Goal: Information Seeking & Learning: Learn about a topic

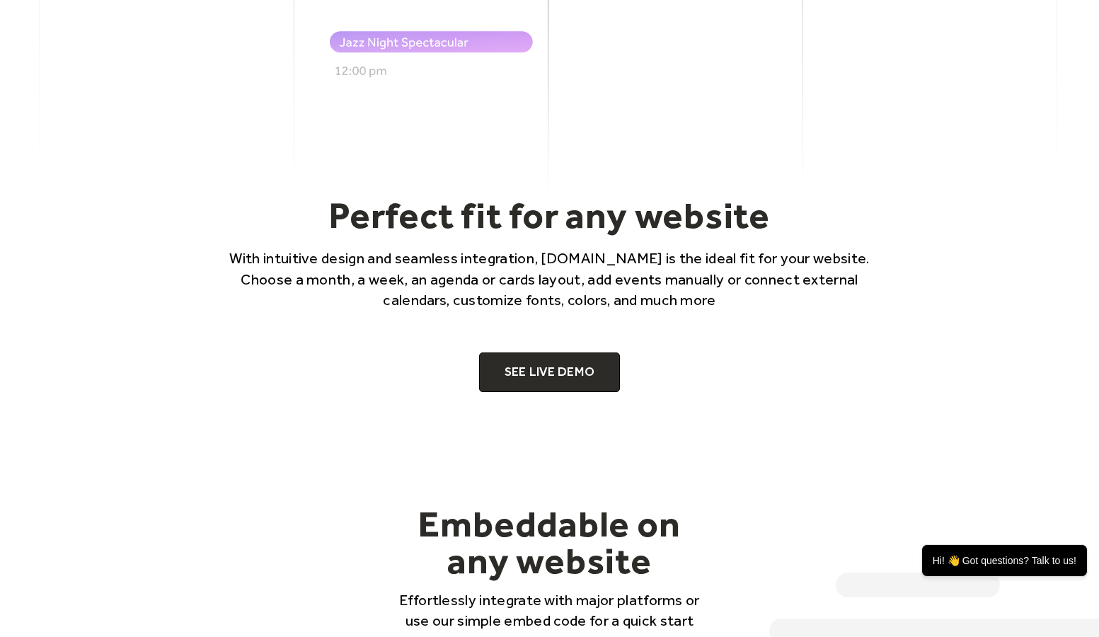
scroll to position [822, 0]
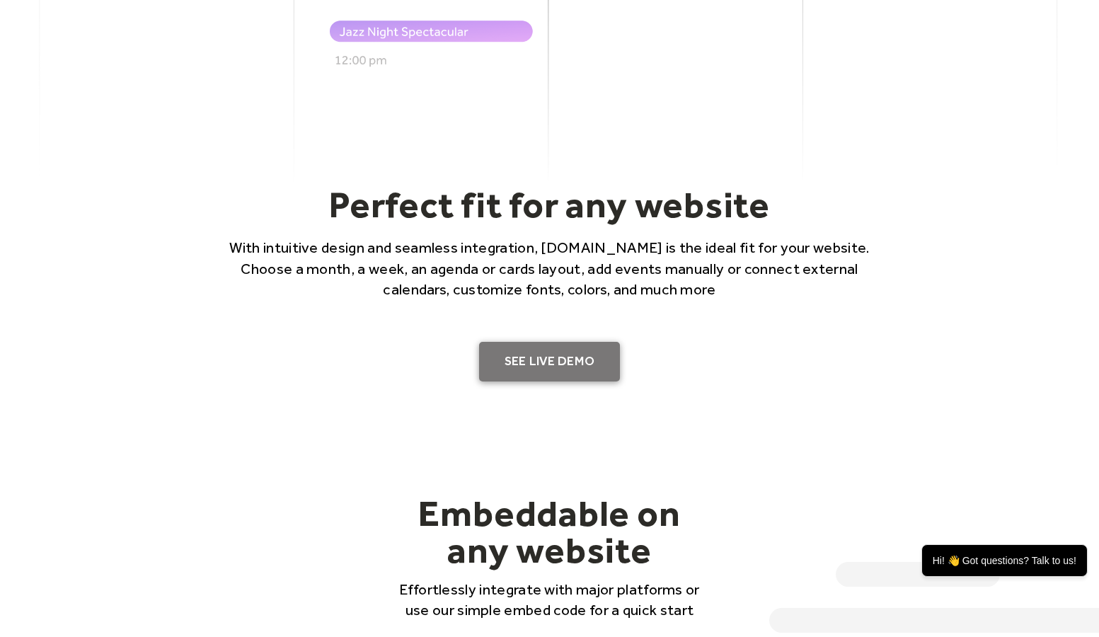
click at [563, 357] on link "SEE LIVE DEMO" at bounding box center [550, 362] width 142 height 40
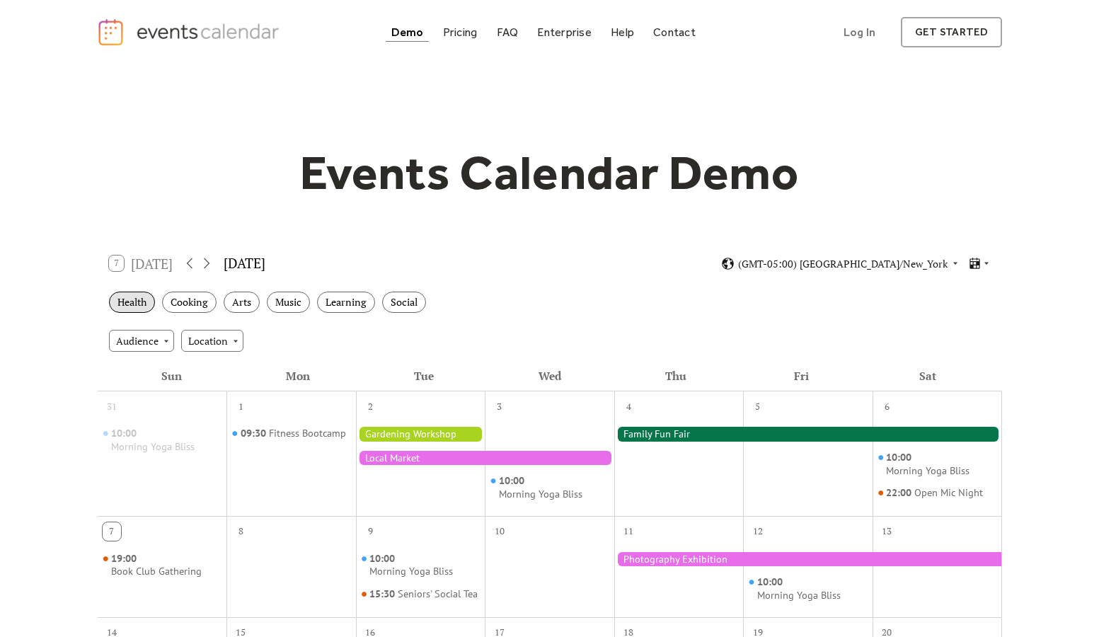
click at [142, 300] on div "Health" at bounding box center [132, 303] width 46 height 22
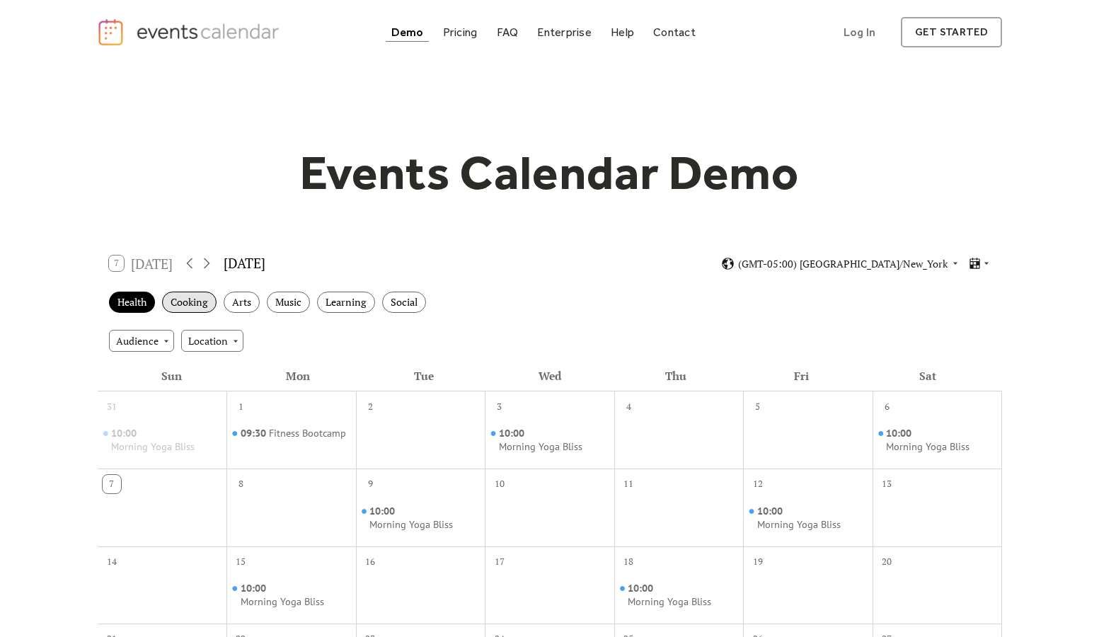
click at [186, 299] on div "Cooking" at bounding box center [189, 303] width 55 height 22
click at [243, 300] on div "Arts" at bounding box center [242, 303] width 36 height 22
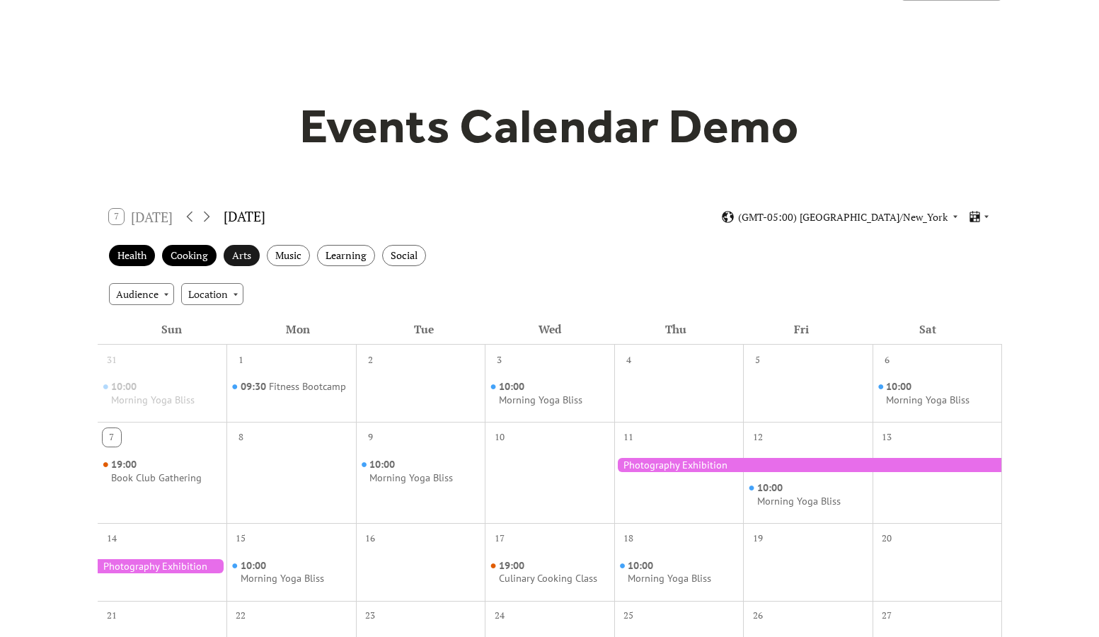
scroll to position [52, 0]
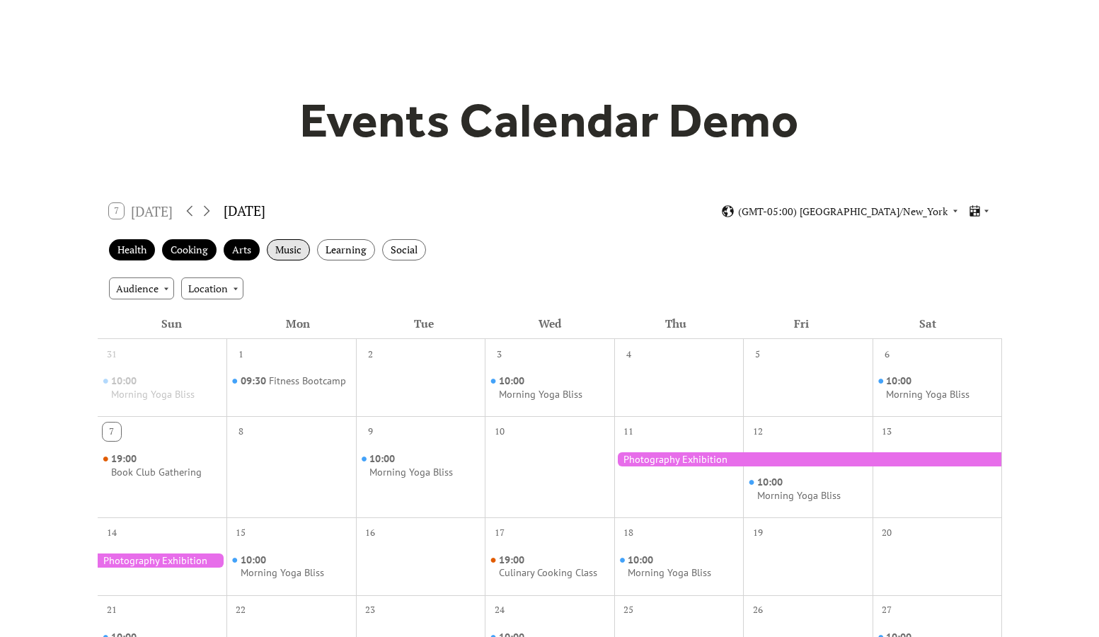
click at [303, 252] on div "Music" at bounding box center [288, 250] width 43 height 22
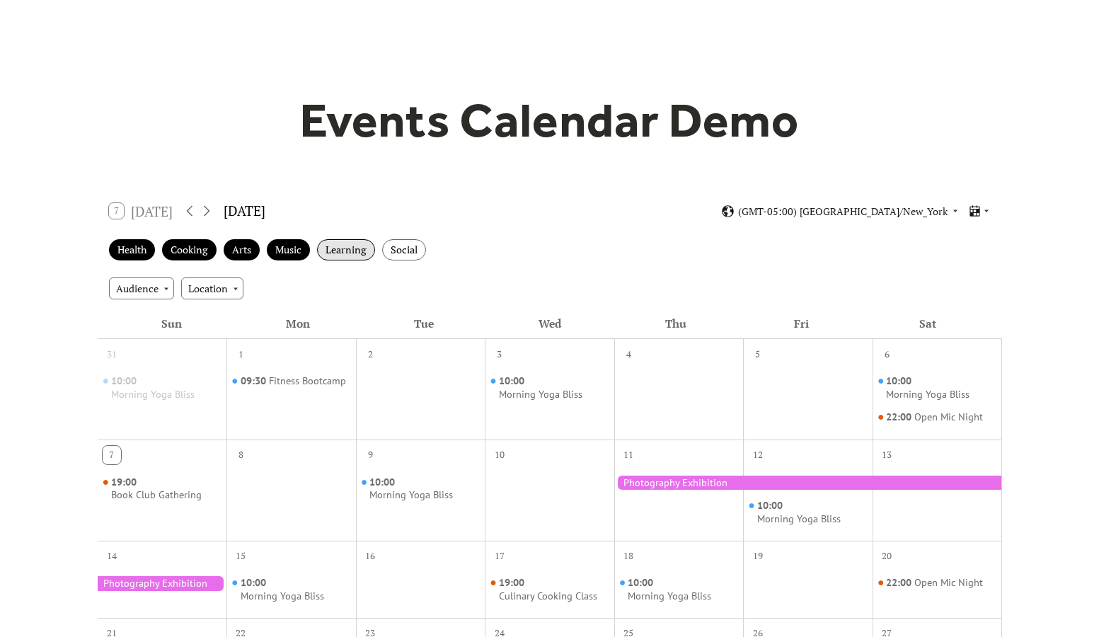
click at [336, 252] on div "Learning" at bounding box center [346, 250] width 58 height 22
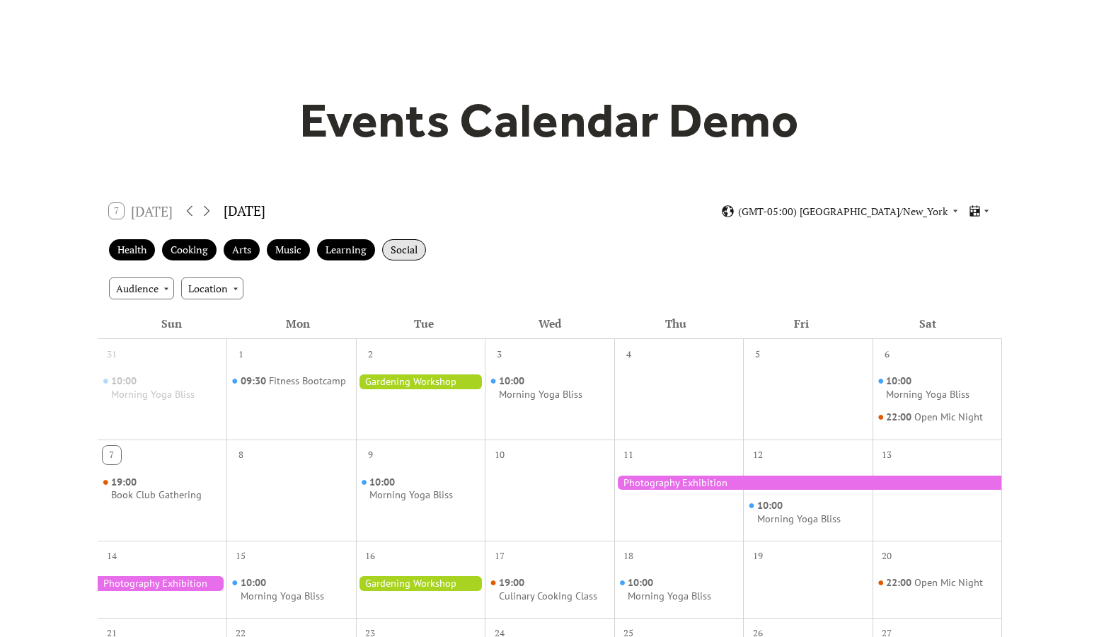
click at [398, 251] on div "Social" at bounding box center [404, 250] width 44 height 22
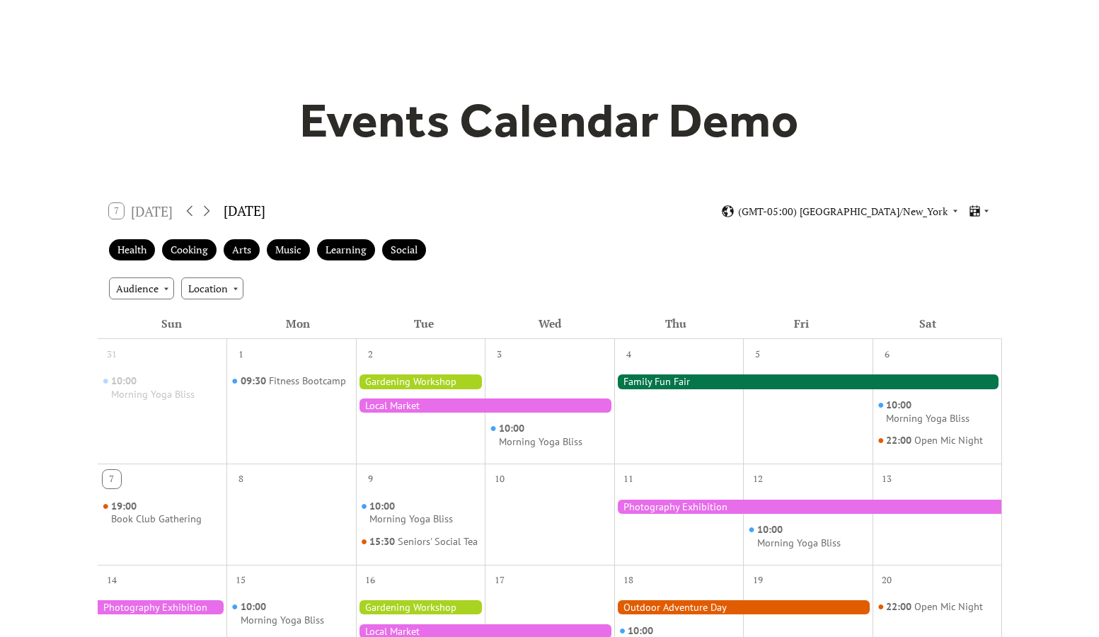
click at [312, 279] on div "Audience Location" at bounding box center [550, 288] width 905 height 38
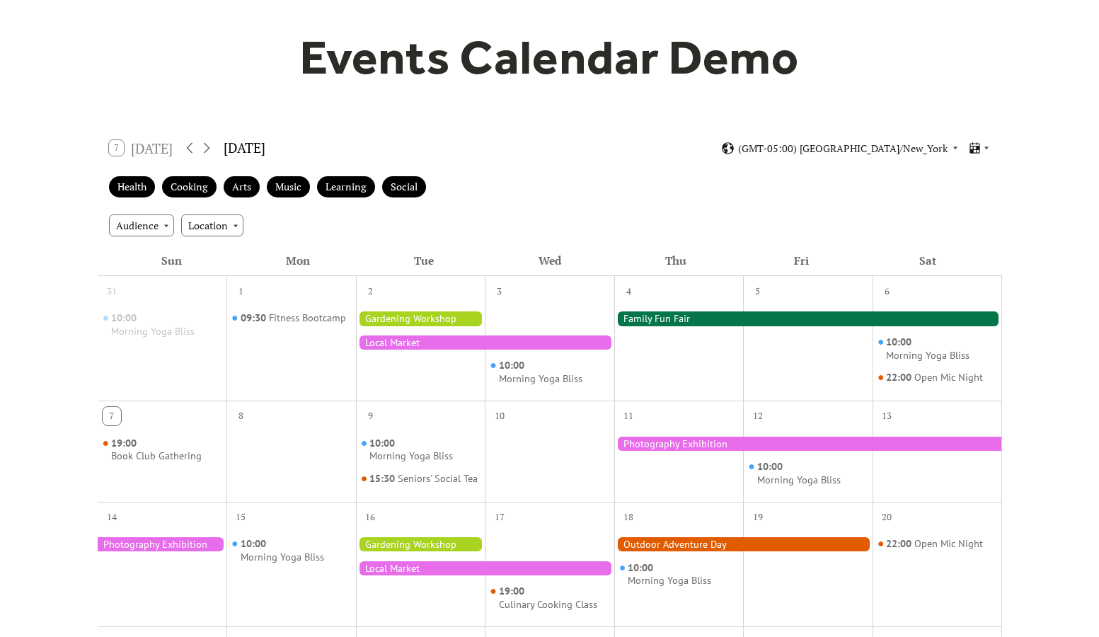
scroll to position [0, 0]
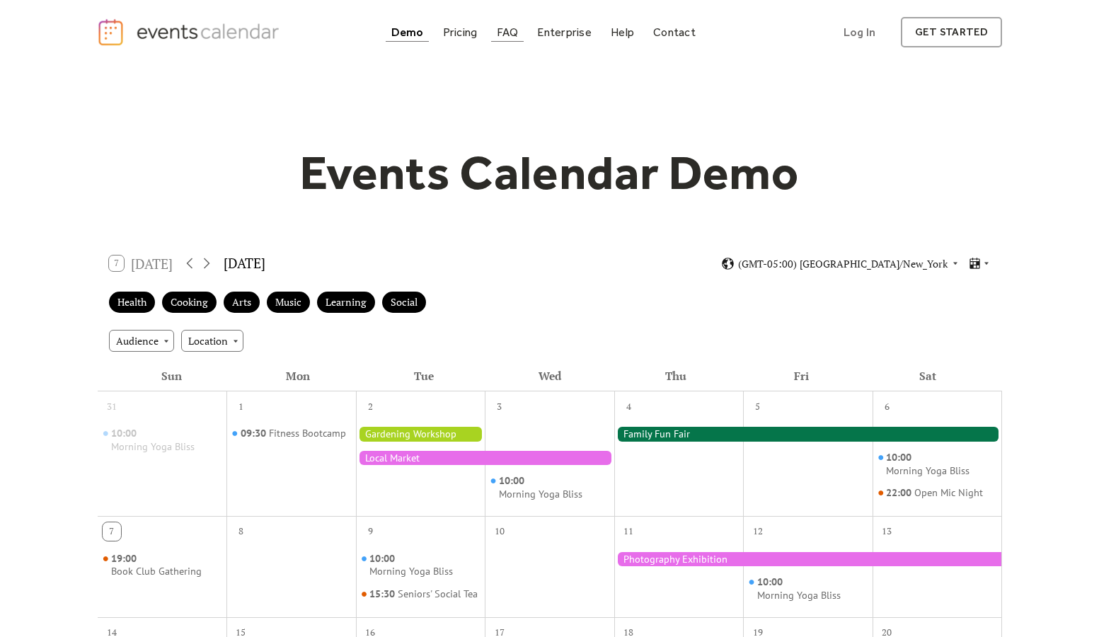
click at [514, 28] on div "FAQ" at bounding box center [508, 32] width 22 height 8
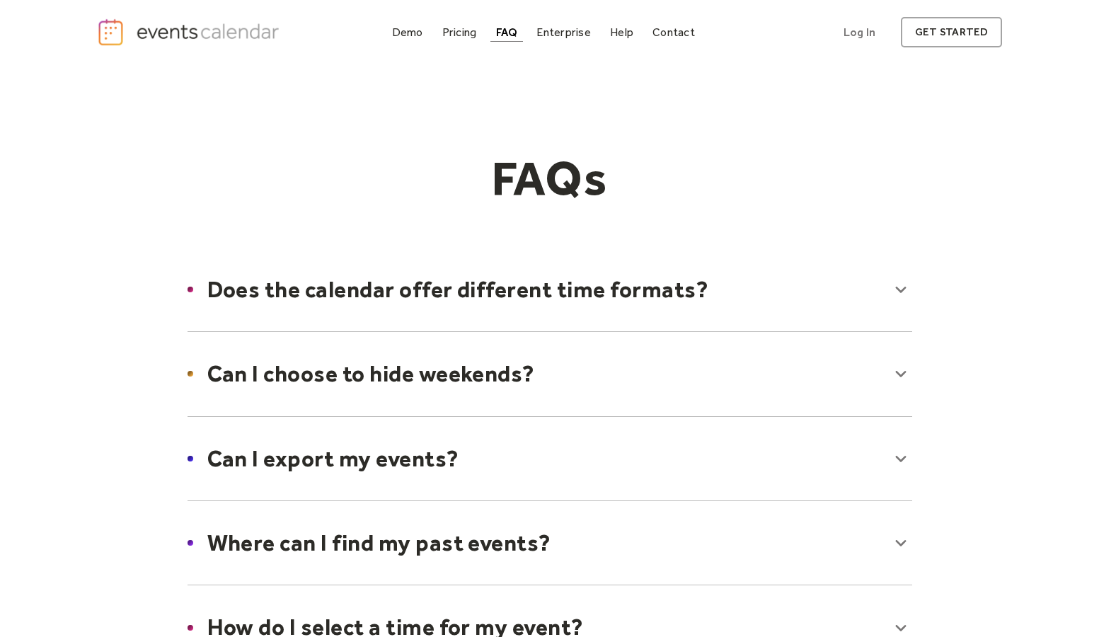
click at [901, 287] on div at bounding box center [549, 289] width 753 height 86
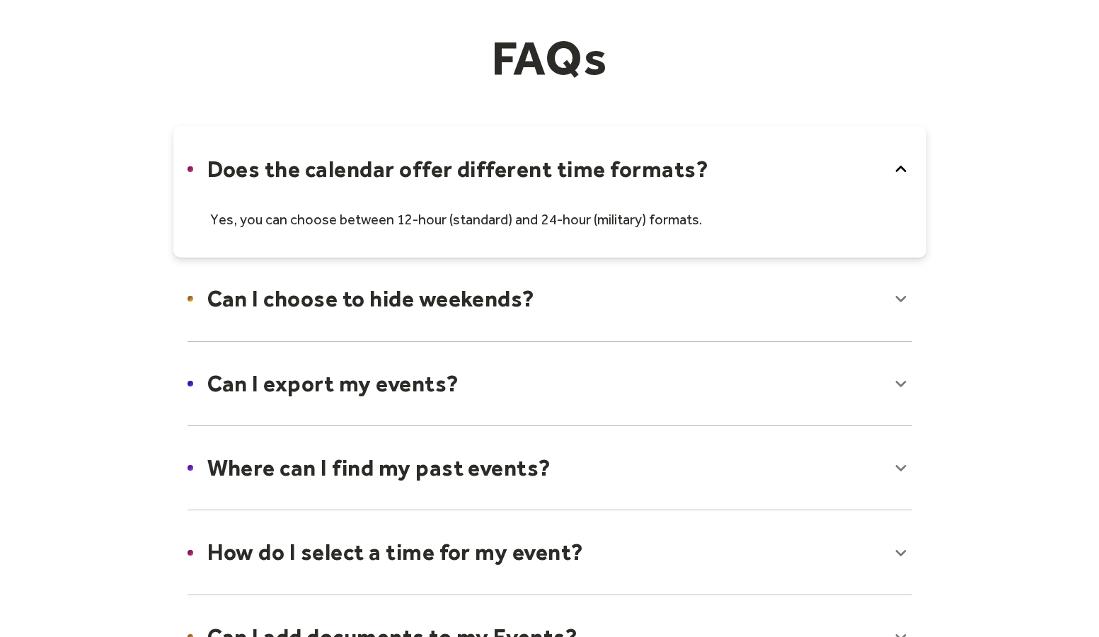
scroll to position [130, 0]
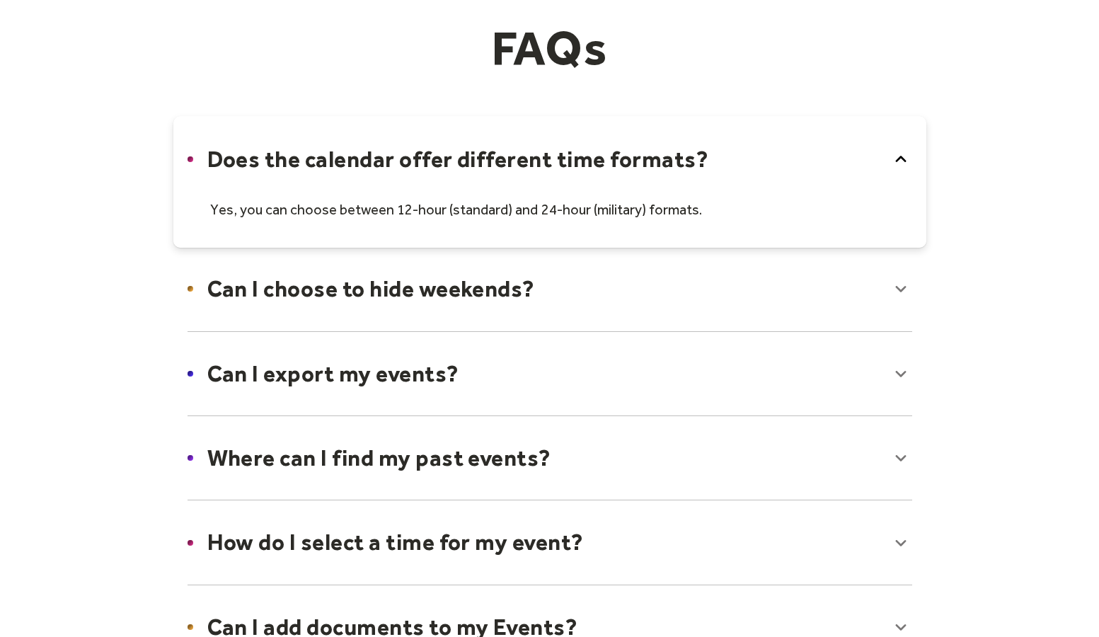
click at [895, 287] on div at bounding box center [549, 289] width 753 height 86
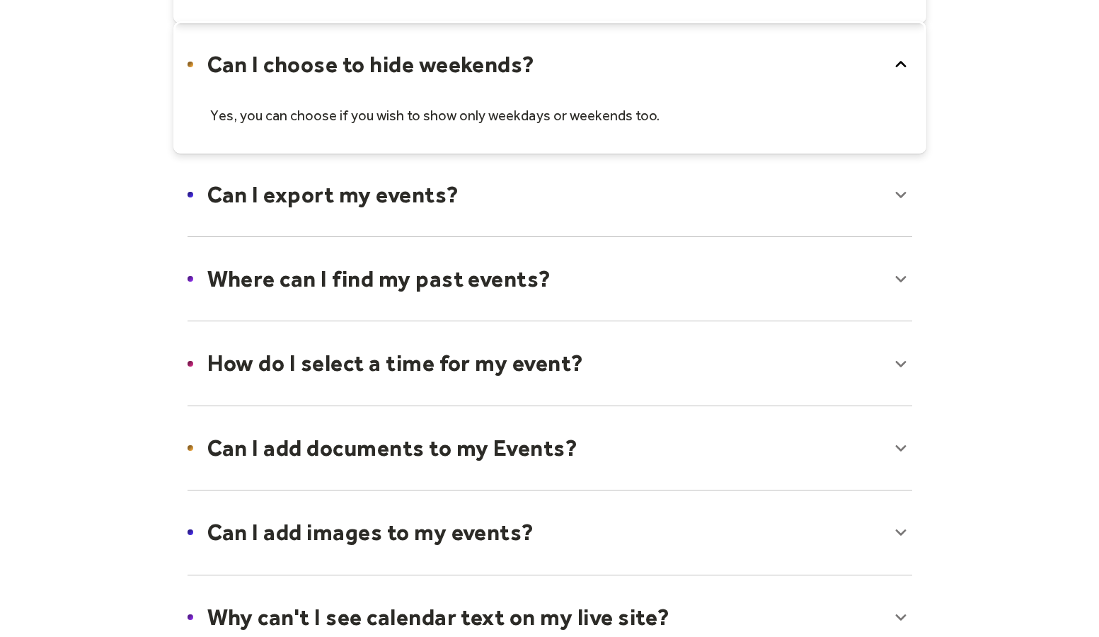
scroll to position [356, 0]
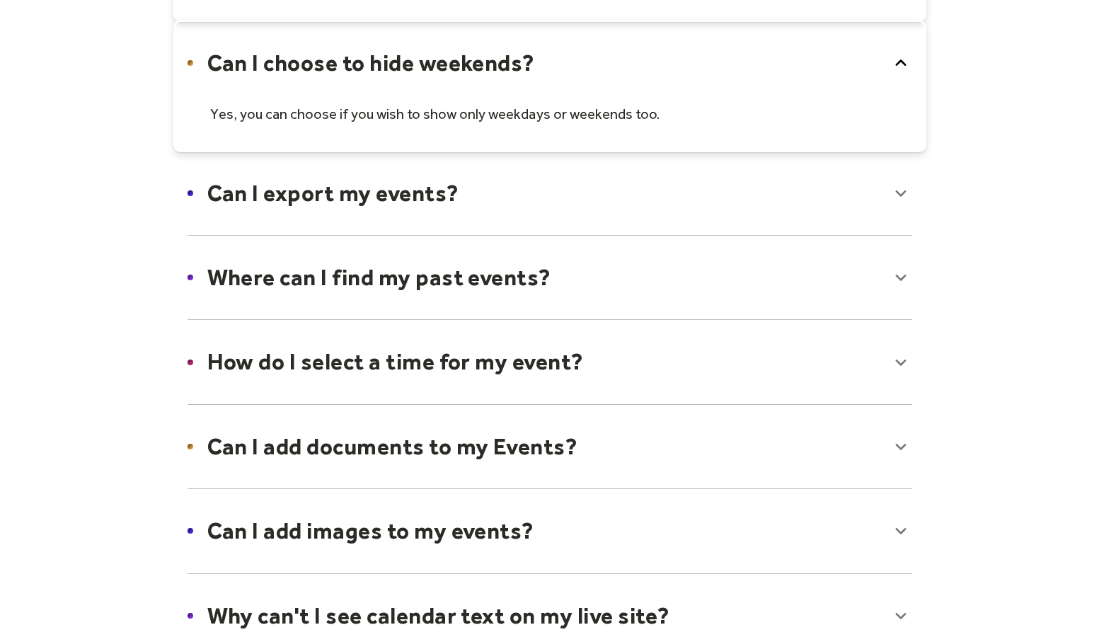
click at [903, 360] on div at bounding box center [549, 362] width 753 height 86
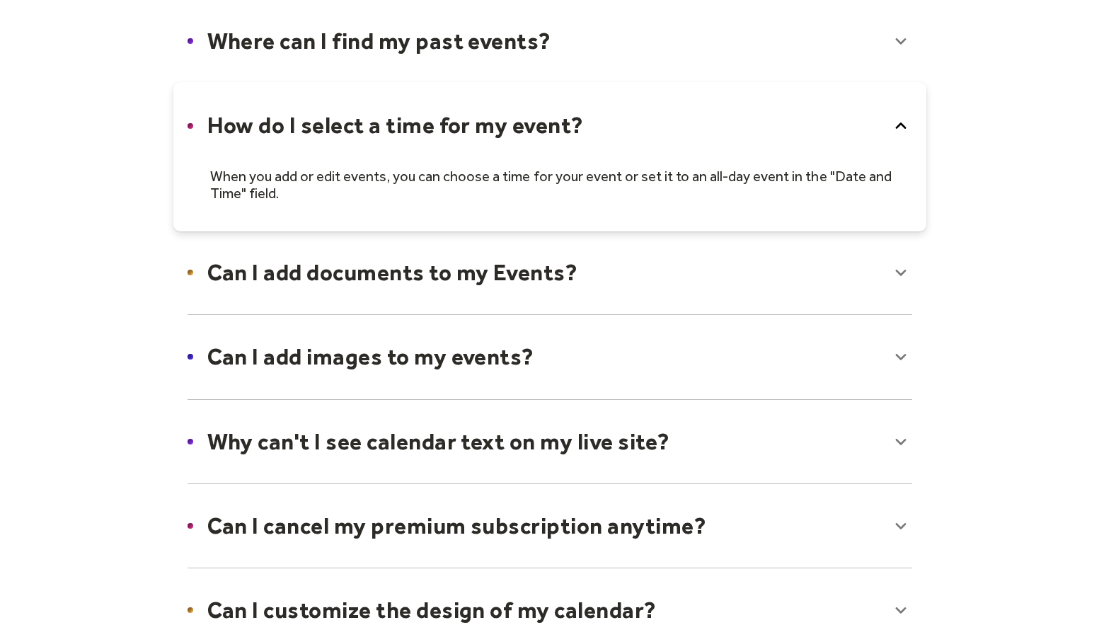
scroll to position [595, 0]
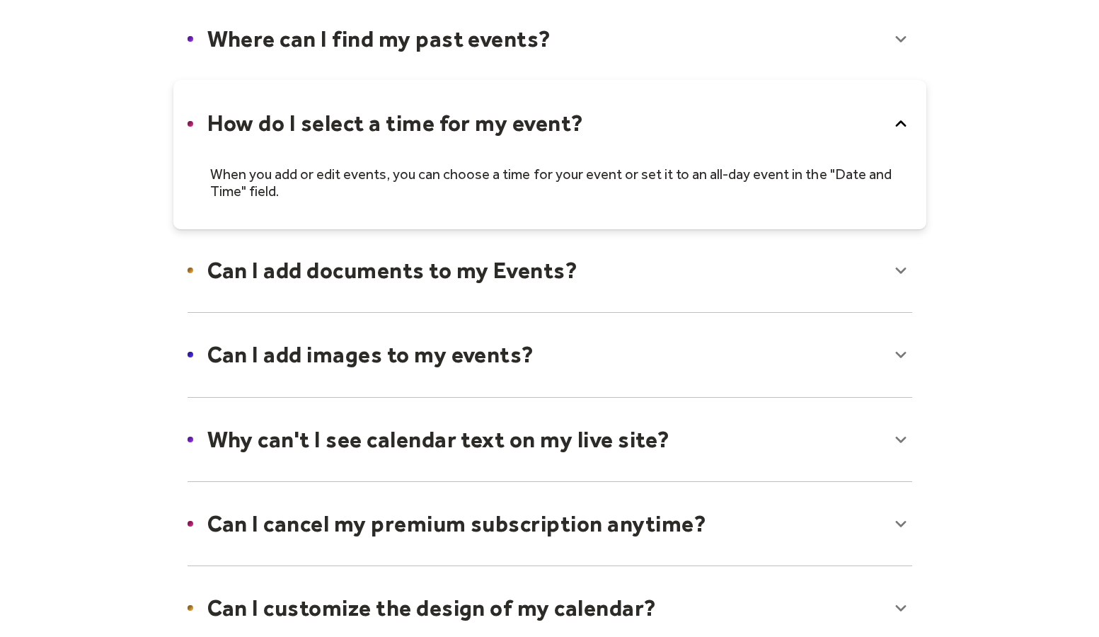
click at [908, 276] on div at bounding box center [549, 270] width 753 height 86
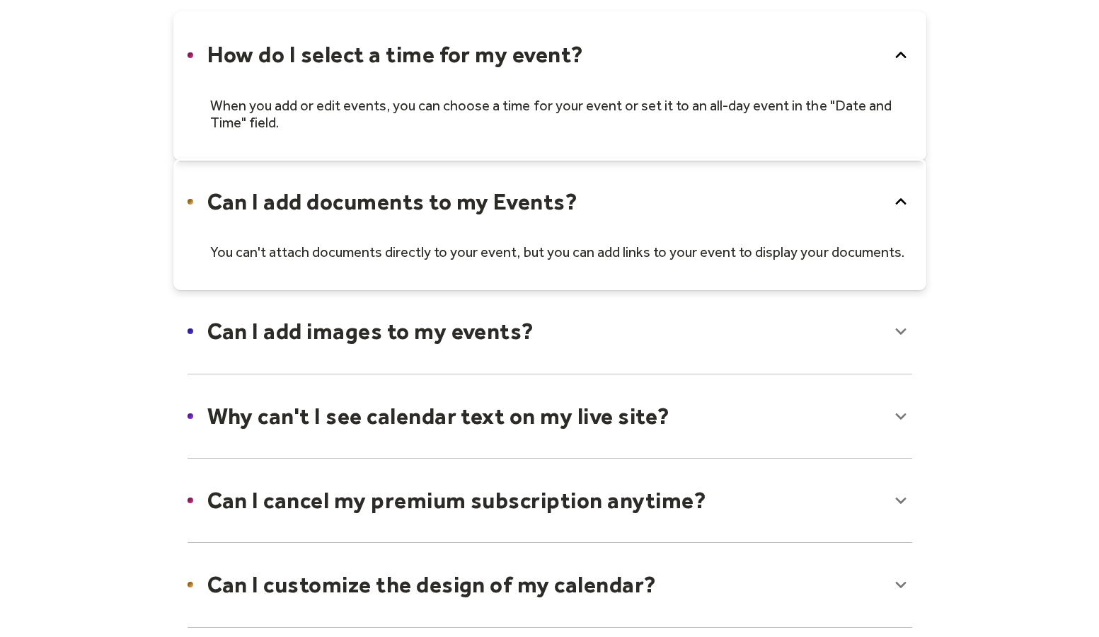
scroll to position [671, 0]
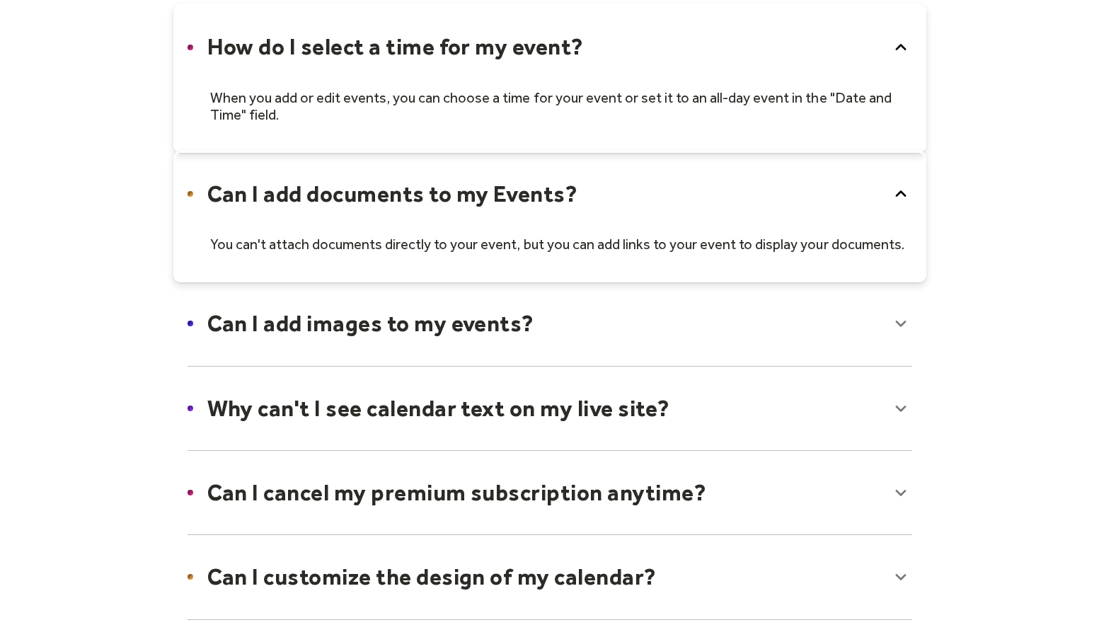
click at [905, 324] on div at bounding box center [549, 323] width 753 height 86
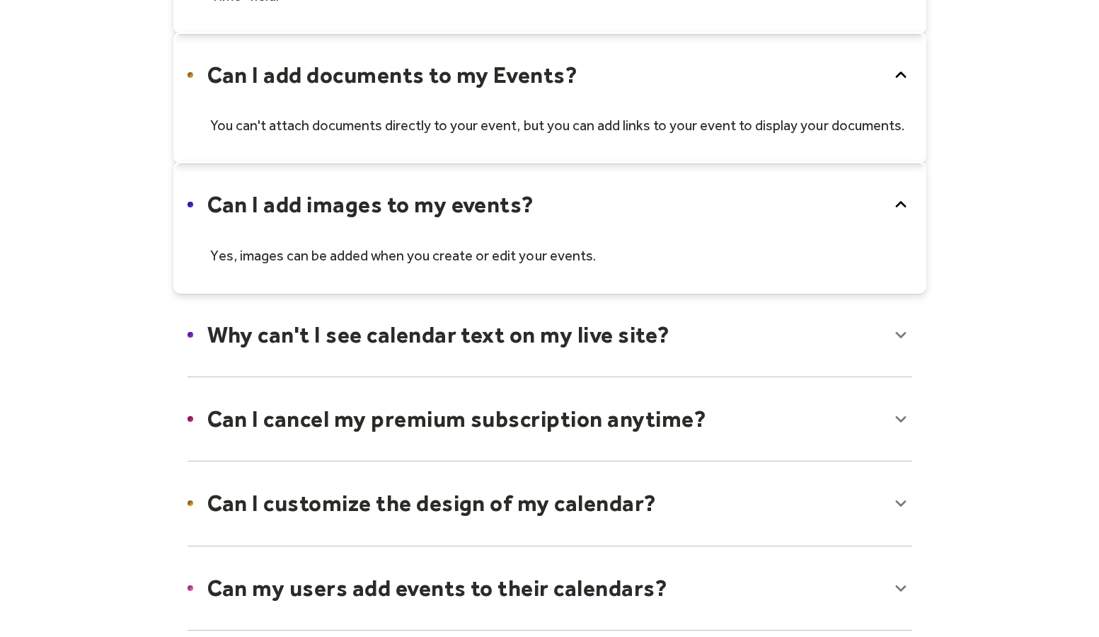
scroll to position [795, 0]
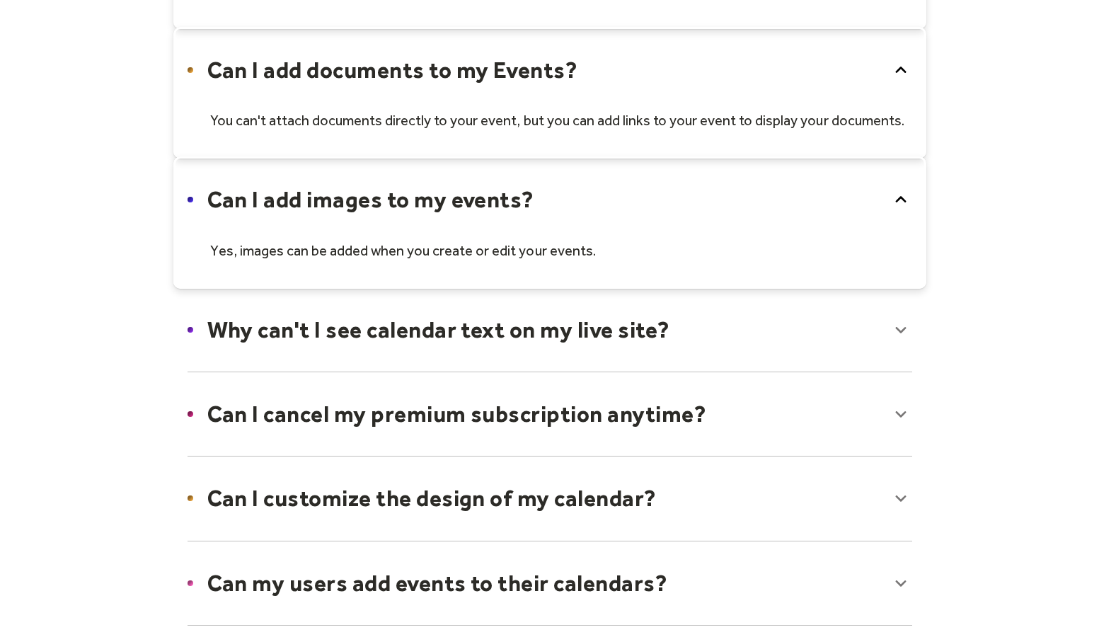
click at [894, 326] on div at bounding box center [549, 330] width 753 height 86
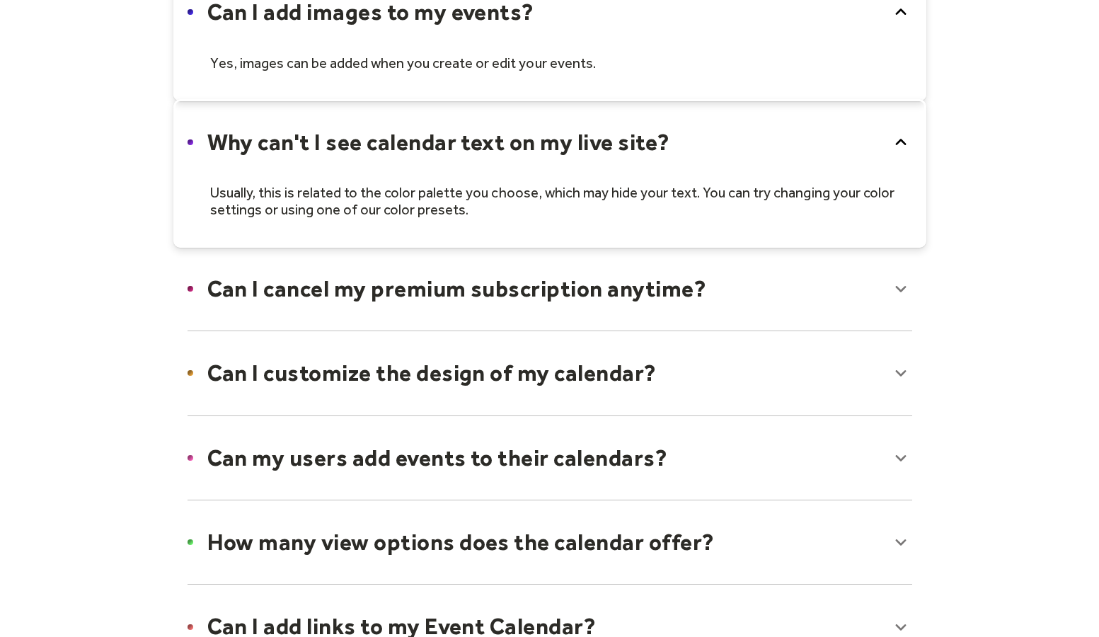
scroll to position [992, 0]
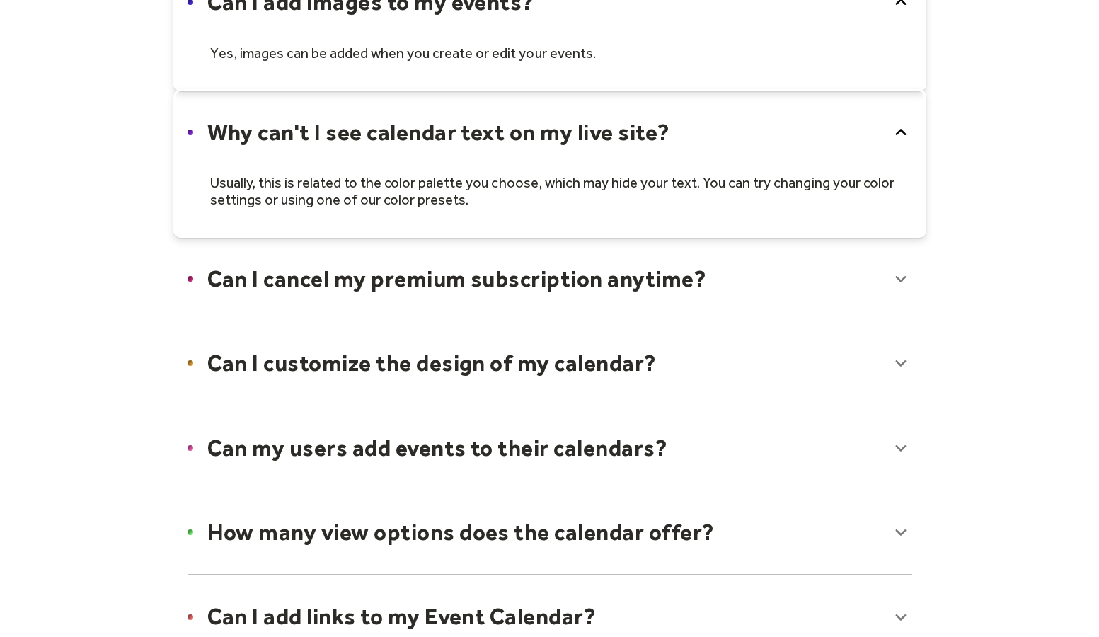
click at [896, 284] on div at bounding box center [549, 279] width 753 height 86
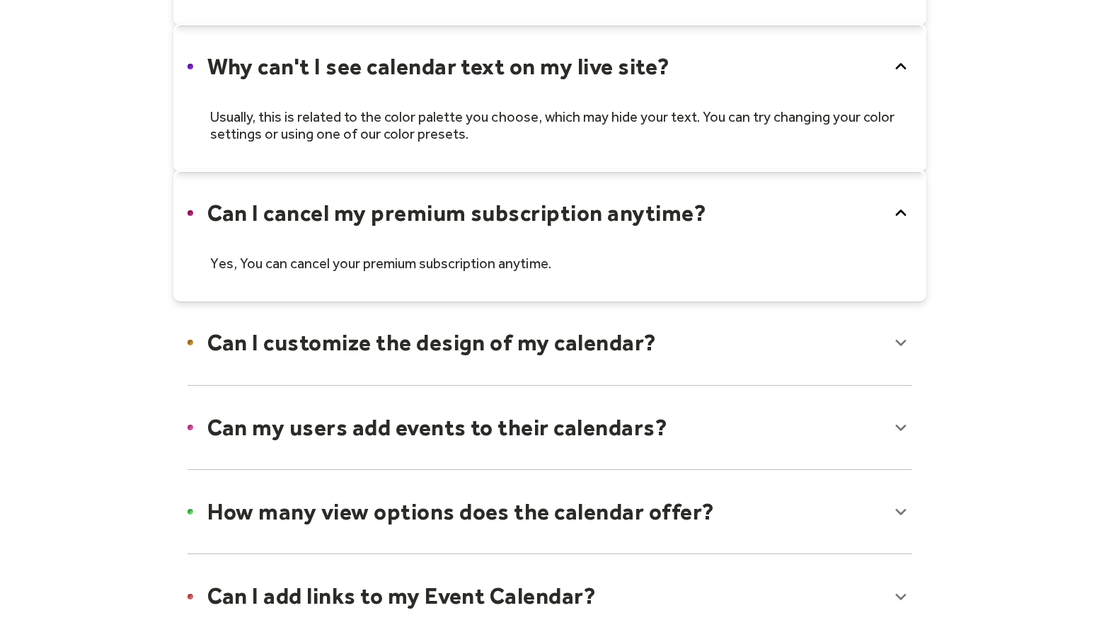
scroll to position [1059, 0]
click at [902, 333] on div at bounding box center [549, 342] width 753 height 86
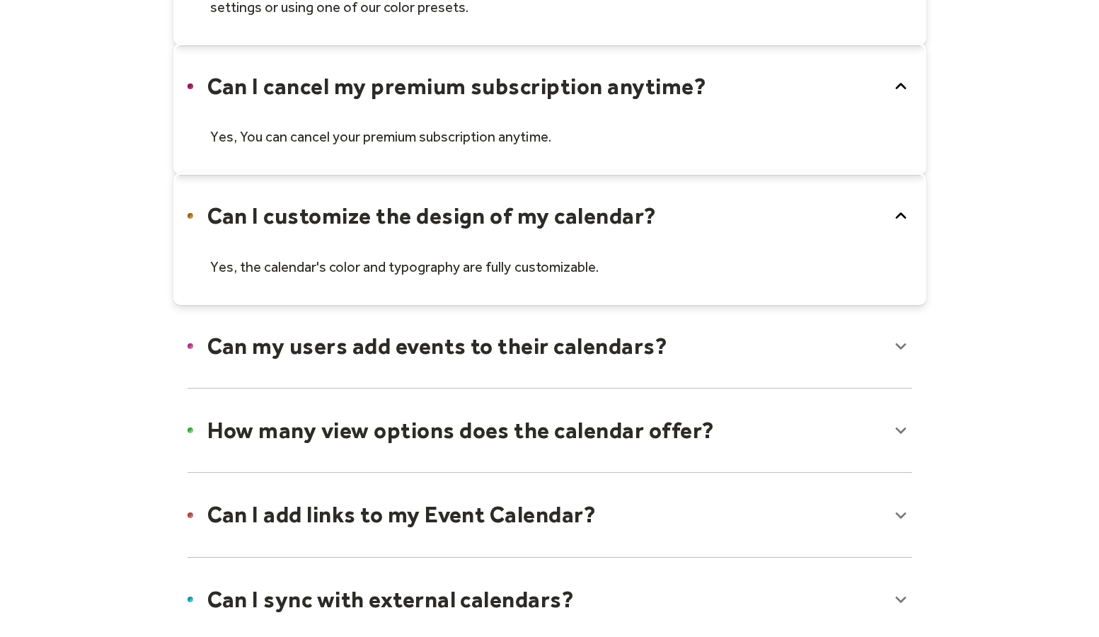
scroll to position [1181, 0]
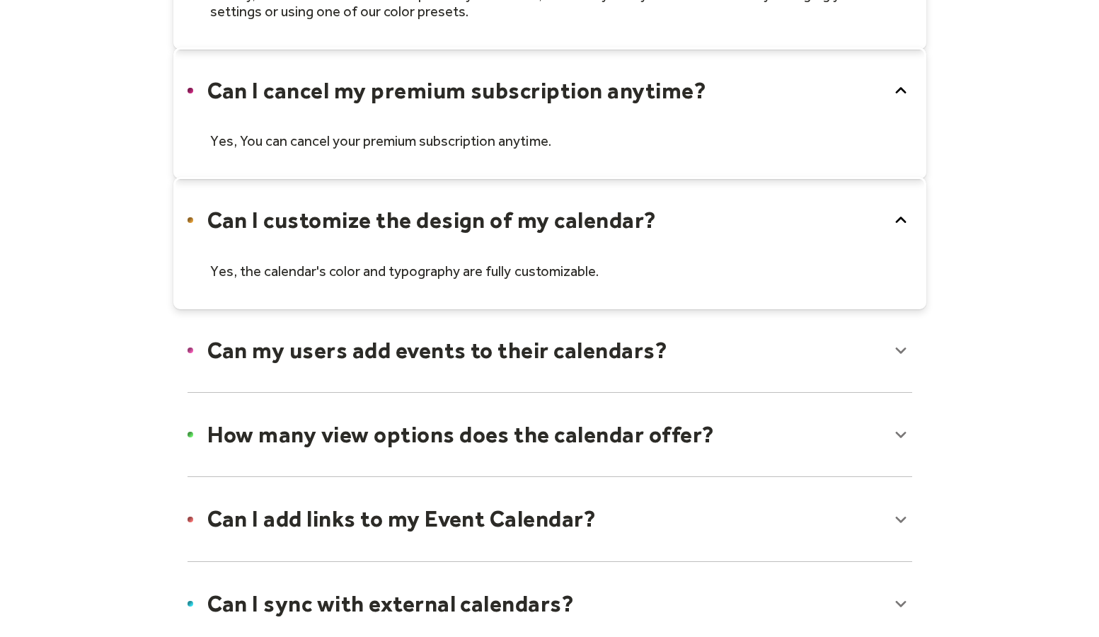
click at [897, 346] on div at bounding box center [549, 350] width 753 height 86
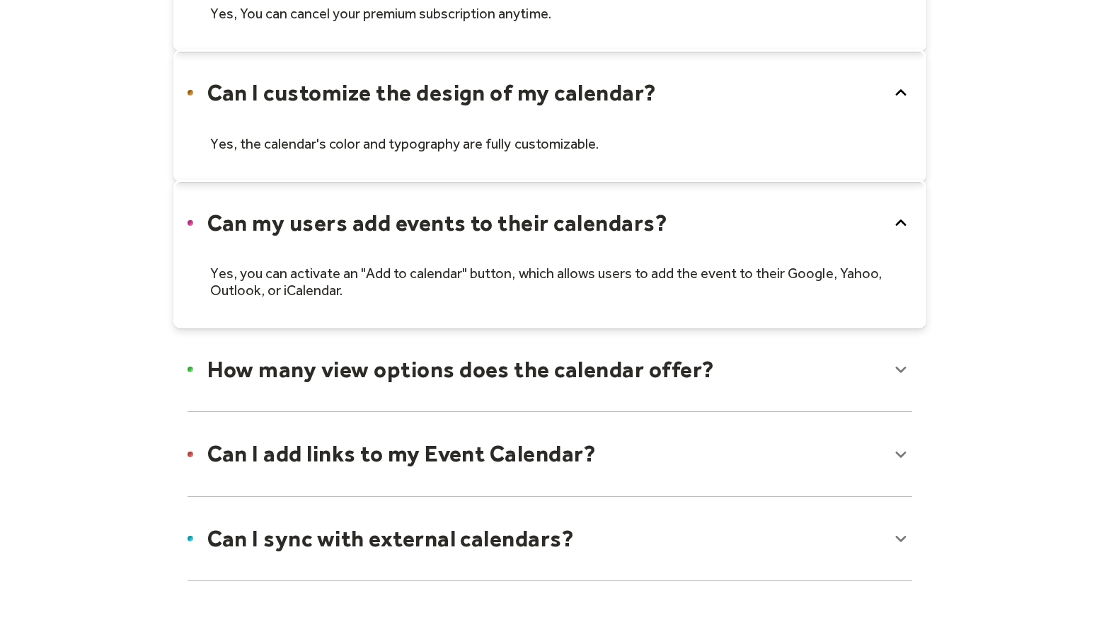
scroll to position [1312, 0]
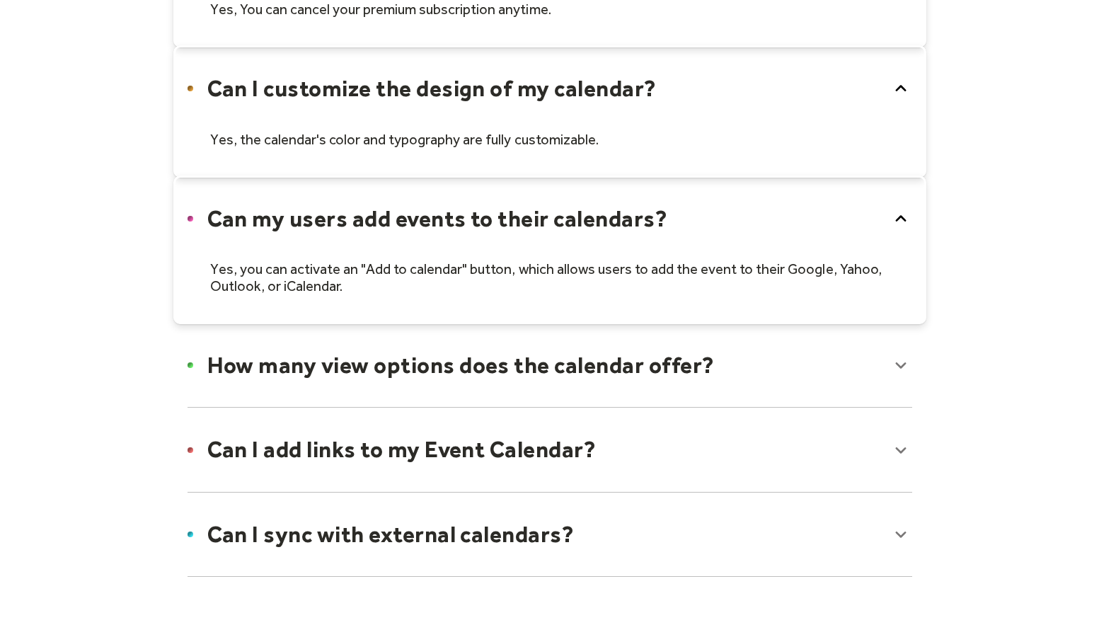
click at [903, 364] on div at bounding box center [549, 365] width 753 height 86
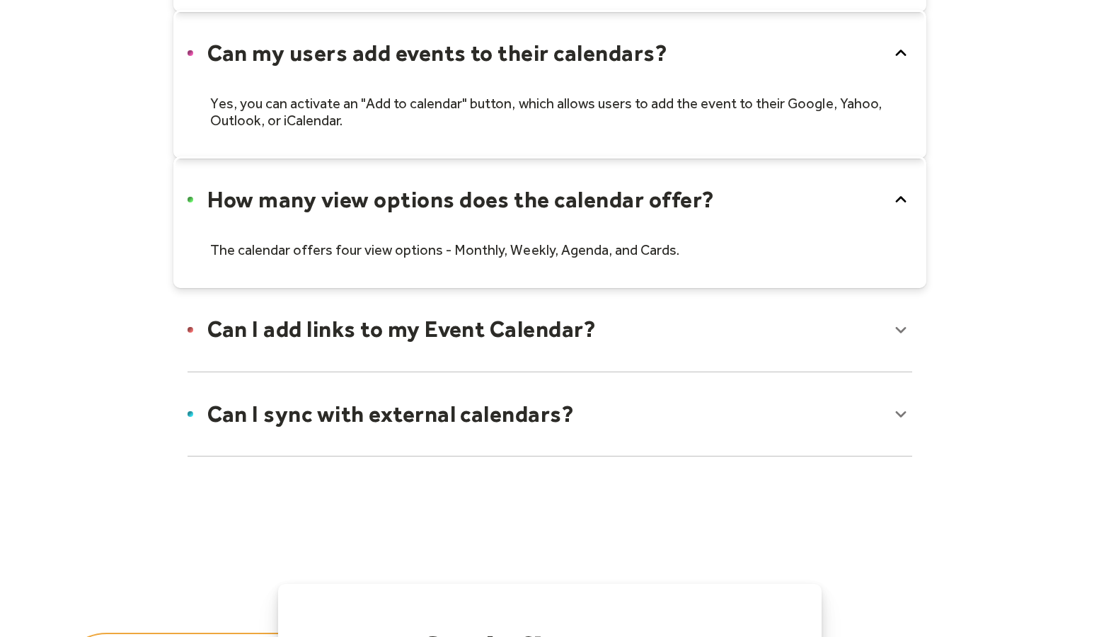
scroll to position [1487, 0]
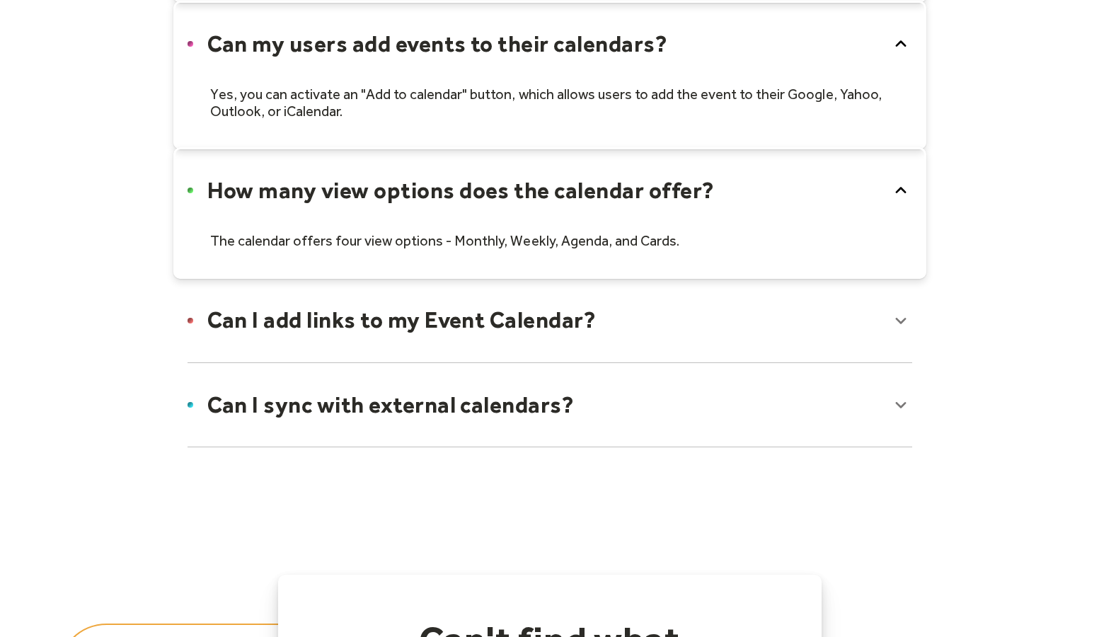
click at [897, 319] on div at bounding box center [549, 320] width 753 height 86
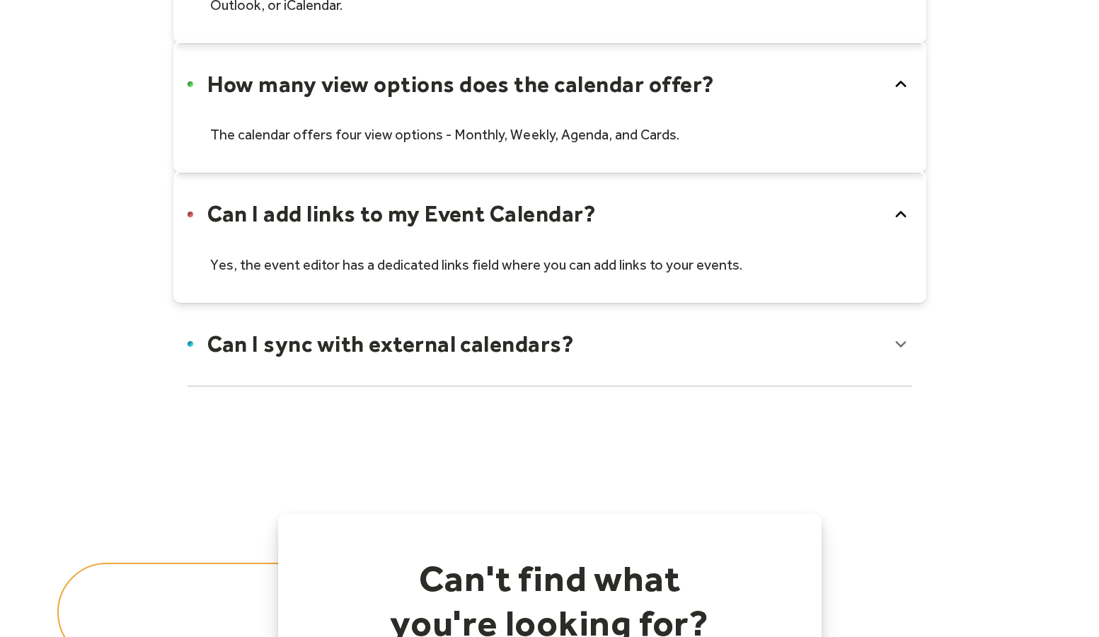
scroll to position [1605, 0]
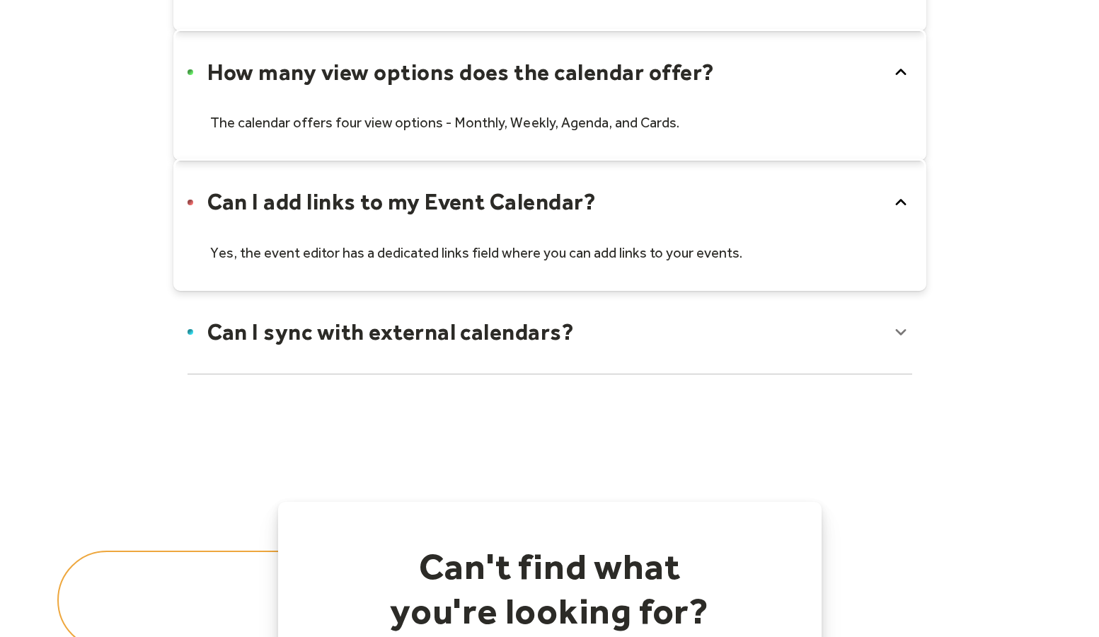
click at [908, 330] on div at bounding box center [549, 332] width 753 height 86
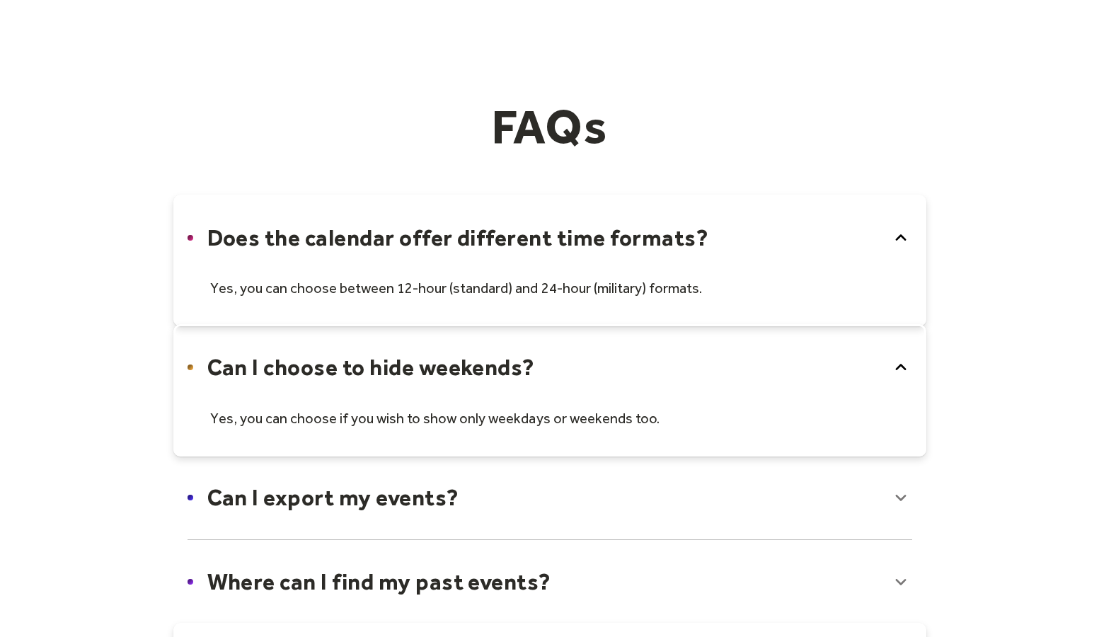
scroll to position [0, 0]
